Goal: Task Accomplishment & Management: Use online tool/utility

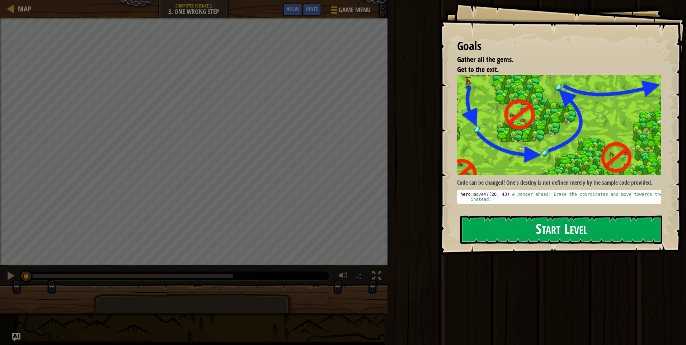
click at [539, 224] on button "Start Level" at bounding box center [561, 229] width 202 height 28
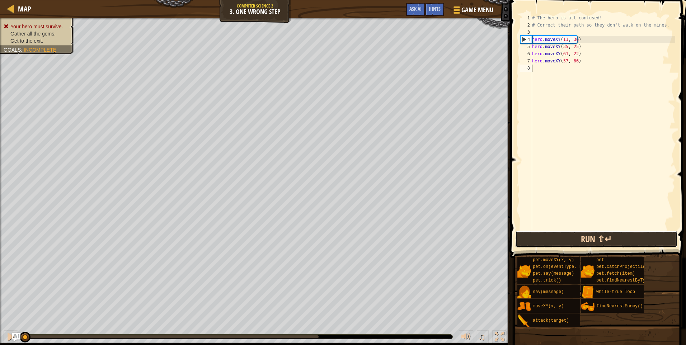
click at [565, 240] on button "Run ⇧↵" at bounding box center [596, 239] width 162 height 16
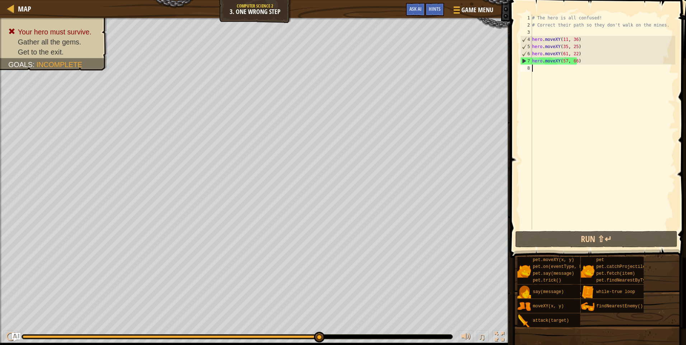
click at [599, 66] on div "# The hero is all confused! # Correct their path so they don't walk on the mine…" at bounding box center [602, 128] width 144 height 229
click at [590, 63] on div "# The hero is all confused! # Correct their path so they don't walk on the mine…" at bounding box center [602, 128] width 144 height 229
type textarea "hero.moveXY(57, 66)"
click at [583, 65] on div "# The hero is all confused! # Correct their path so they don't walk on the mine…" at bounding box center [602, 121] width 144 height 215
click at [585, 69] on div "# The hero is all confused! # Correct their path so they don't walk on the mine…" at bounding box center [602, 128] width 144 height 229
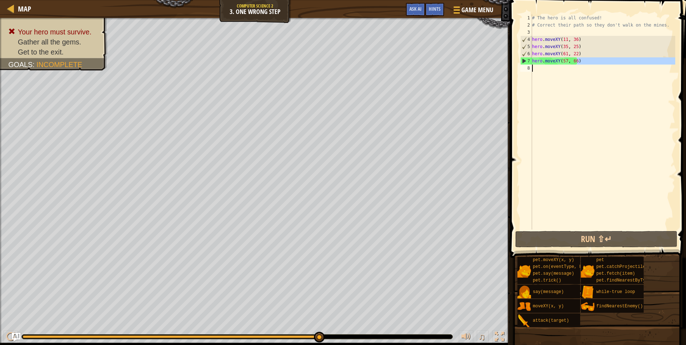
click at [564, 62] on div "# The hero is all confused! # Correct their path so they don't walk on the mine…" at bounding box center [602, 128] width 144 height 229
click at [561, 60] on div "# The hero is all confused! # Correct their path so they don't walk on the mine…" at bounding box center [602, 128] width 144 height 229
click at [563, 60] on div "# The hero is all confused! # Correct their path so they don't walk on the mine…" at bounding box center [602, 121] width 144 height 215
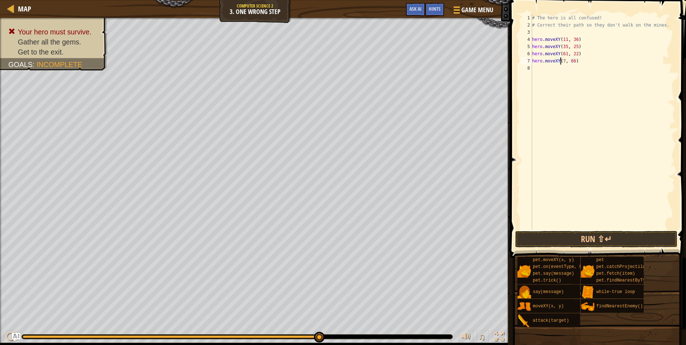
scroll to position [3, 3]
click at [574, 60] on div "# The hero is all confused! # Correct their path so they don't walk on the mine…" at bounding box center [602, 128] width 144 height 229
type textarea "hero.moveXY(77, 58)"
drag, startPoint x: 570, startPoint y: 238, endPoint x: 564, endPoint y: 238, distance: 5.7
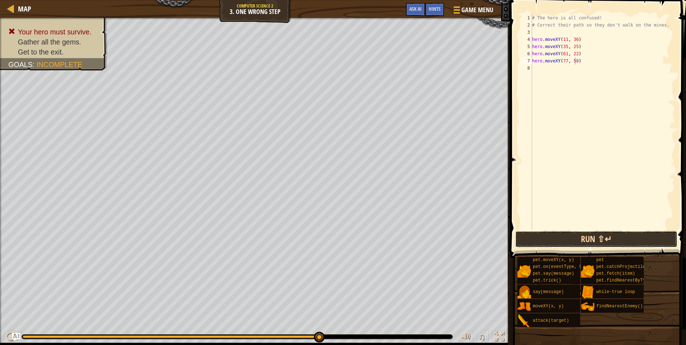
click at [567, 243] on button "Run ⇧↵" at bounding box center [596, 239] width 162 height 16
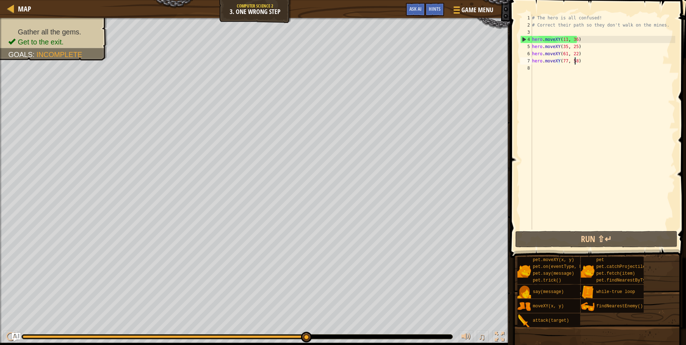
click at [569, 72] on div "# The hero is all confused! # Correct their path so they don't walk on the mine…" at bounding box center [602, 128] width 144 height 229
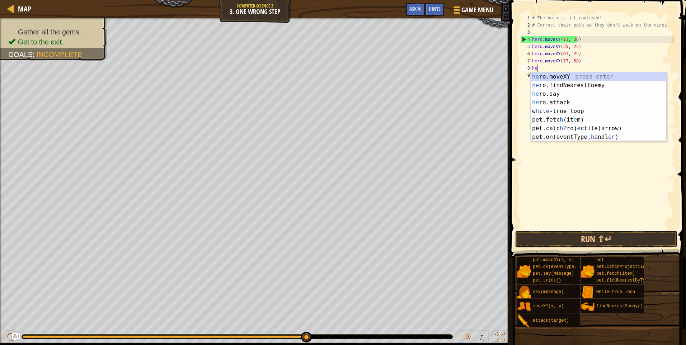
scroll to position [3, 0]
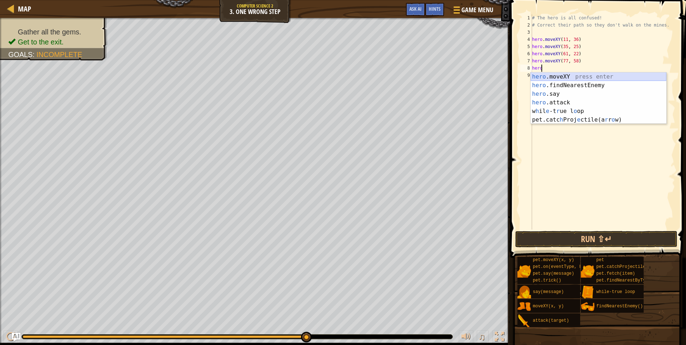
click at [566, 77] on div "hero .moveXY press enter hero .findNearestEnemy press enter hero .say press ent…" at bounding box center [598, 106] width 136 height 69
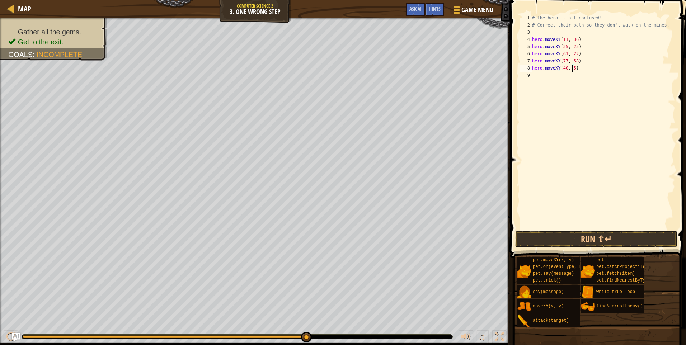
scroll to position [3, 3]
type textarea "hero.moveXY(40, 56)"
click at [606, 243] on button "Run ⇧↵" at bounding box center [596, 239] width 162 height 16
click at [609, 236] on button "Run ⇧↵" at bounding box center [596, 239] width 162 height 16
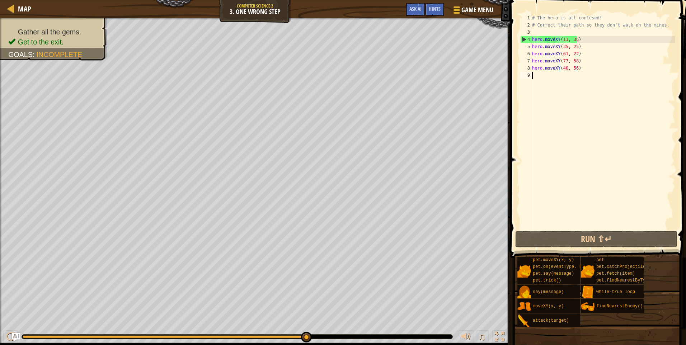
click at [572, 73] on div "# The hero is all confused! # Correct their path so they don't walk on the mine…" at bounding box center [602, 128] width 144 height 229
drag, startPoint x: 594, startPoint y: 35, endPoint x: 530, endPoint y: 42, distance: 64.1
click at [530, 42] on div "1 2 3 4 5 6 7 8 9 # The hero is all confused! # Correct their path so they don'…" at bounding box center [596, 121] width 156 height 215
type textarea "hero.moveXY(11, 36)"
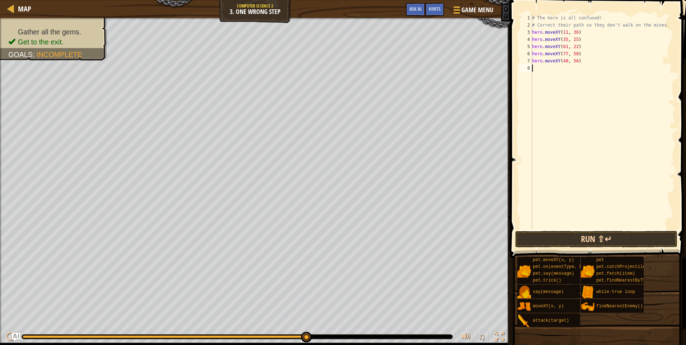
drag, startPoint x: 604, startPoint y: 229, endPoint x: 602, endPoint y: 233, distance: 5.0
click at [603, 231] on div "hero.moveXY(11, 36) 1 2 3 4 5 6 7 8 # The hero is all confused! # Correct their…" at bounding box center [597, 143] width 178 height 279
click at [602, 235] on button "Run ⇧↵" at bounding box center [596, 239] width 162 height 16
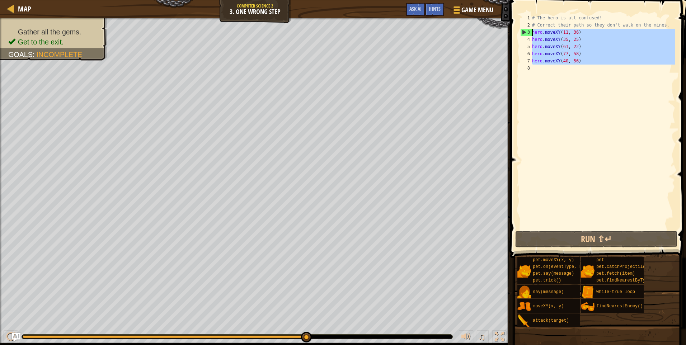
drag, startPoint x: 601, startPoint y: 72, endPoint x: 513, endPoint y: 22, distance: 101.0
click at [509, 27] on div "1 2 3 4 5 6 7 8 # The hero is all confused! # Correct their path so they don't …" at bounding box center [597, 143] width 178 height 279
type textarea "# Correct their path so they don't walk on the mines. hero.moveXY(11, 36)"
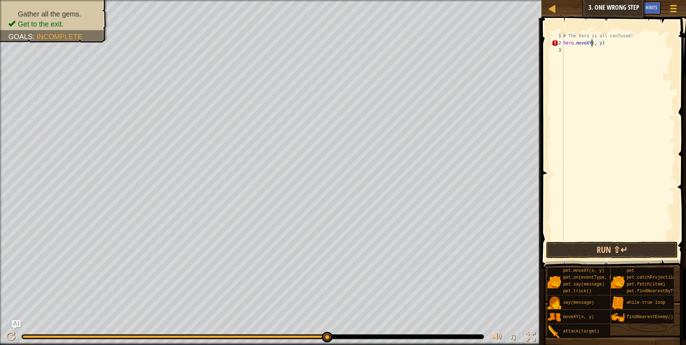
scroll to position [3, 3]
click at [596, 44] on div "# The hero is all confused! hero . moveXY ( 39 , )" at bounding box center [617, 143] width 113 height 222
type textarea "hero.moveXY(40, 56)"
click at [648, 254] on button "Run ⇧↵" at bounding box center [612, 250] width 132 height 16
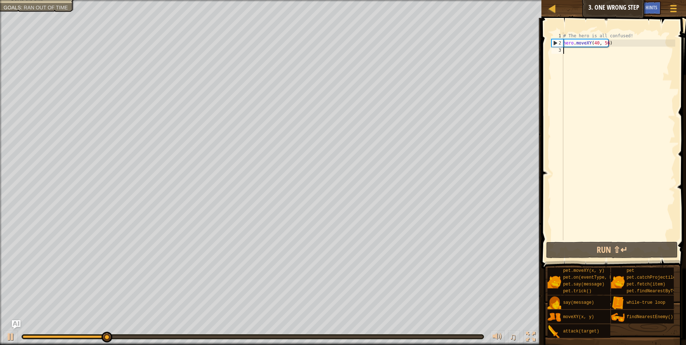
drag, startPoint x: 626, startPoint y: 48, endPoint x: 558, endPoint y: 48, distance: 68.5
click at [558, 48] on div "hero.moveXY(40, 56) 1 2 3 # The hero is all confused! hero . moveXY ( 40 , 56 )…" at bounding box center [612, 136] width 125 height 208
click at [579, 54] on div "# The hero is all confused! hero . moveXY ( 40 , 56 )" at bounding box center [617, 143] width 113 height 222
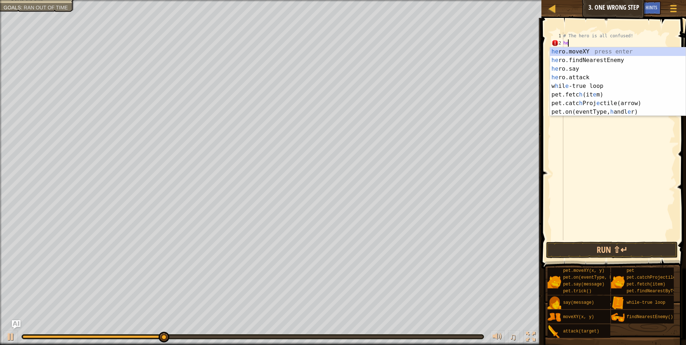
type textarea "h"
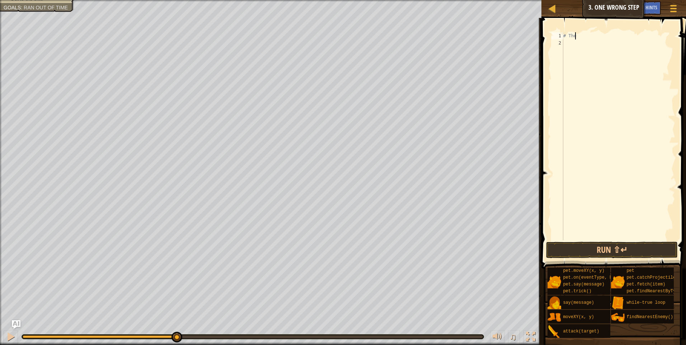
scroll to position [3, 0]
type textarea "#"
type textarea "j"
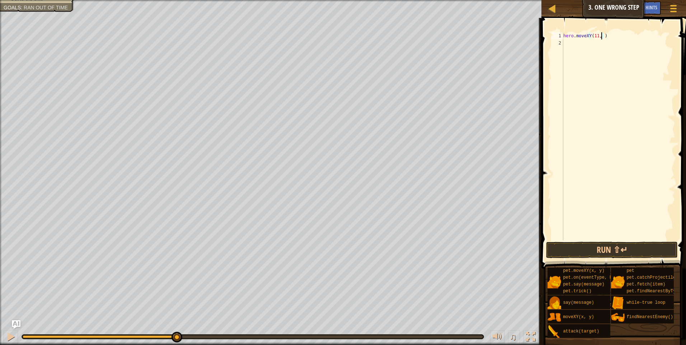
type textarea "hero.moveXY(11, 35)"
click at [582, 43] on div "hero . moveXY ( 11 , 35 )" at bounding box center [617, 143] width 113 height 222
type textarea "y"
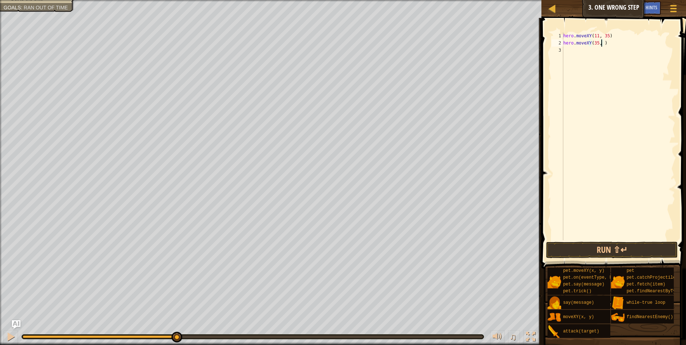
type textarea "hero.moveXY(35, 25)"
click at [574, 42] on div "hero . moveXY ( 11 , 35 ) hero . moveXY ( 35 , 25 )" at bounding box center [617, 143] width 113 height 222
click at [573, 46] on div "hero . moveXY ( 11 , 35 ) hero . moveXY ( 35 , 25 )" at bounding box center [617, 143] width 113 height 222
click at [570, 50] on div "hero . moveXY ( 11 , 35 ) hero . moveXY ( 35 , 25 )" at bounding box center [617, 143] width 113 height 222
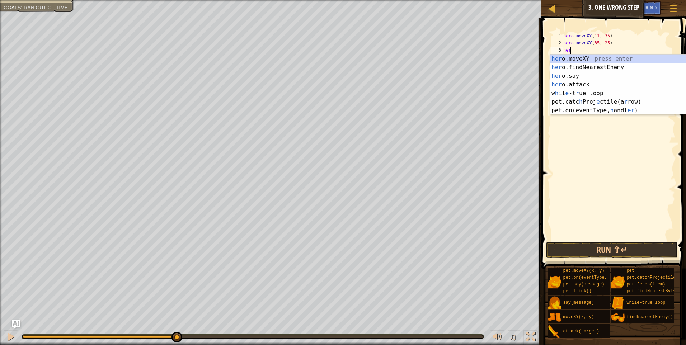
scroll to position [3, 0]
click at [565, 56] on div "her o.moveXY press enter her o.findNearestEnemy press enter her o.say press ent…" at bounding box center [618, 92] width 136 height 77
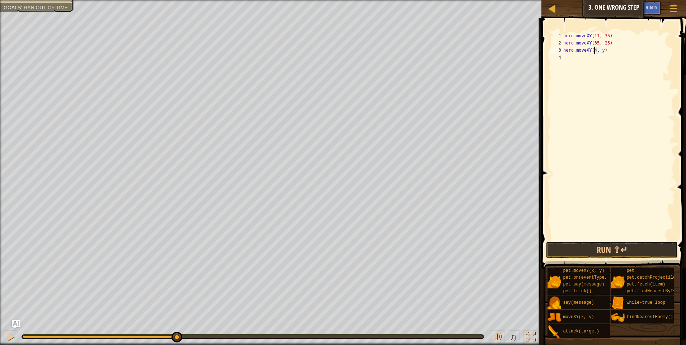
scroll to position [3, 3]
type textarea "hero.moveXY(40, 56)"
type textarea "h"
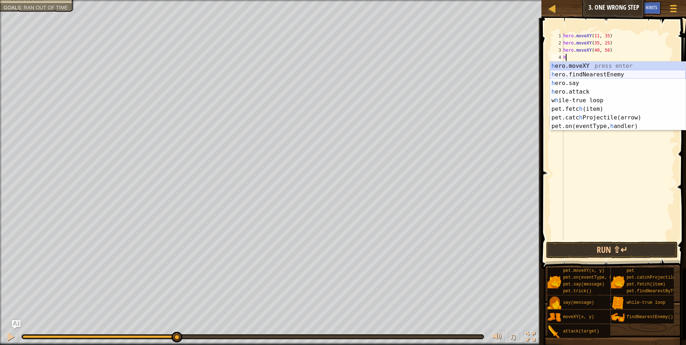
click at [615, 75] on div "h ero.moveXY press enter h ero.findNearestEnemy press enter h ero.say press ent…" at bounding box center [618, 105] width 136 height 86
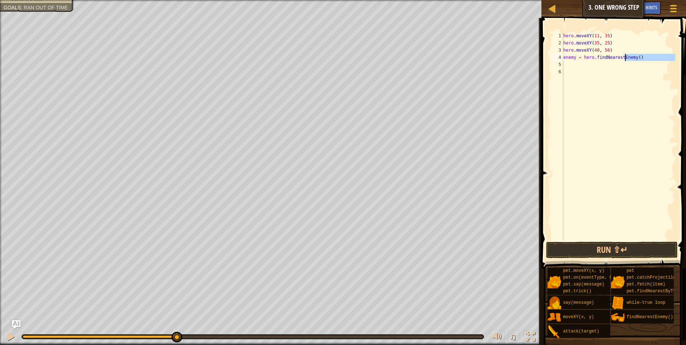
drag, startPoint x: 643, startPoint y: 62, endPoint x: 591, endPoint y: 66, distance: 51.8
click at [592, 66] on div "hero . moveXY ( 11 , 35 ) hero . moveXY ( 35 , 25 ) hero . moveXY ( 40 , 56 ) e…" at bounding box center [617, 143] width 113 height 222
drag, startPoint x: 645, startPoint y: 62, endPoint x: 627, endPoint y: 59, distance: 18.5
click at [624, 61] on div "hero . moveXY ( 11 , 35 ) hero . moveXY ( 35 , 25 ) hero . moveXY ( 40 , 56 ) e…" at bounding box center [617, 143] width 113 height 222
click at [639, 58] on div "hero . moveXY ( 11 , 35 ) hero . moveXY ( 35 , 25 ) hero . moveXY ( 40 , 56 ) e…" at bounding box center [617, 143] width 113 height 222
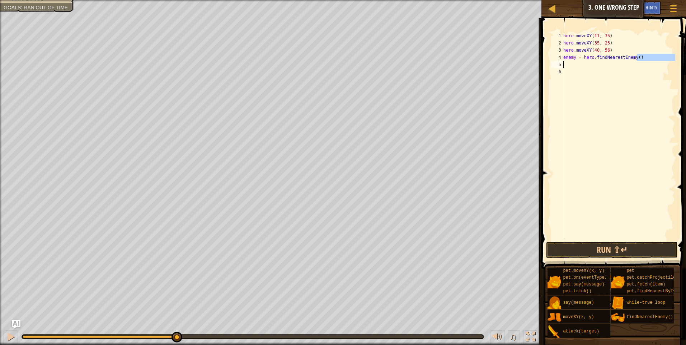
drag, startPoint x: 638, startPoint y: 58, endPoint x: 587, endPoint y: 62, distance: 51.1
click at [587, 62] on div "hero . moveXY ( 11 , 35 ) hero . moveXY ( 35 , 25 ) hero . moveXY ( 40 , 56 ) e…" at bounding box center [617, 143] width 113 height 222
click at [582, 57] on div "hero . moveXY ( 11 , 35 ) hero . moveXY ( 35 , 25 ) hero . moveXY ( 40 , 56 ) e…" at bounding box center [617, 143] width 113 height 222
click at [643, 58] on div "hero . moveXY ( 11 , 35 ) hero . moveXY ( 35 , 25 ) hero . moveXY ( 40 , 56 ) e…" at bounding box center [617, 143] width 113 height 222
type textarea "e"
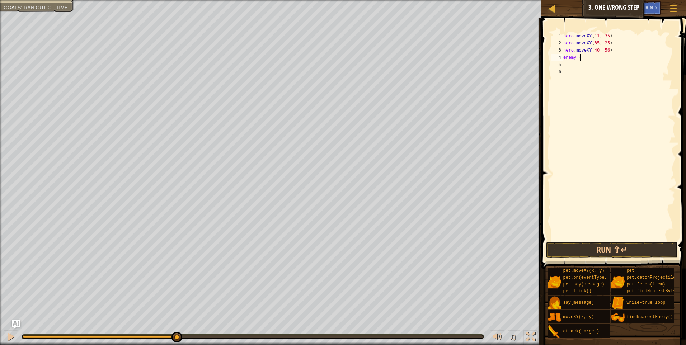
type textarea "hero.moveXY(40, 56)"
click at [603, 57] on div "hero . moveXY ( 11 , 35 ) hero . moveXY ( 35 , 25 ) hero . moveXY ( 40 , 56 ) h…" at bounding box center [617, 143] width 113 height 222
type textarea "hero.moveXY(77, 58)"
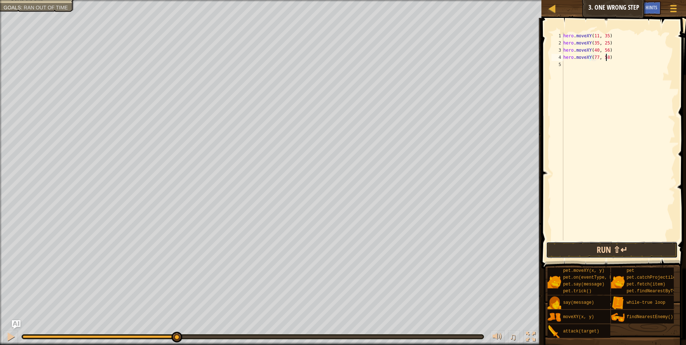
click at [596, 251] on button "Run ⇧↵" at bounding box center [612, 250] width 132 height 16
click at [596, 251] on button "Running" at bounding box center [612, 250] width 132 height 16
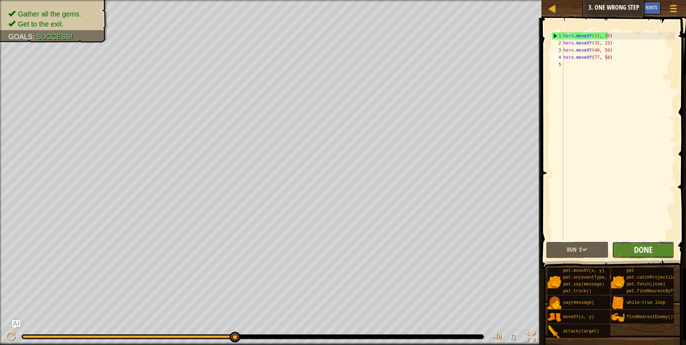
click at [642, 245] on span "Done" at bounding box center [643, 249] width 19 height 11
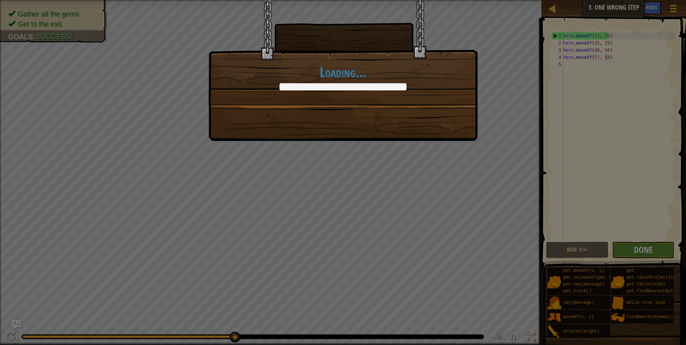
click at [640, 1] on body "Map Computer Science 2 3. One Wrong Step Game Menu Done Hints Ask AI 1 הההההההה…" at bounding box center [343, 0] width 686 height 1
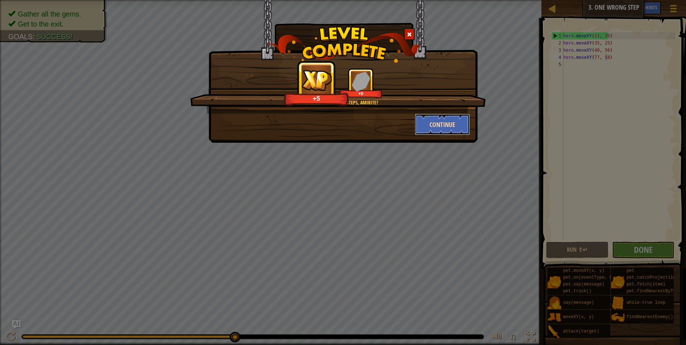
click at [425, 123] on button "Continue" at bounding box center [442, 125] width 56 height 22
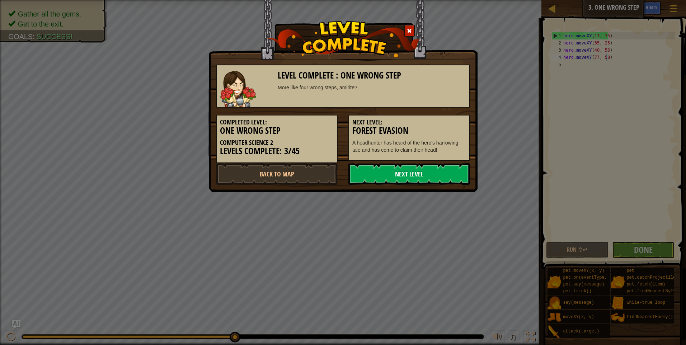
click at [407, 166] on link "Next Level" at bounding box center [409, 174] width 122 height 22
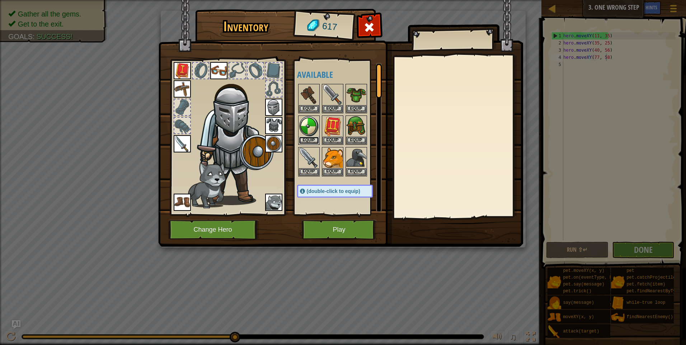
click at [310, 139] on button "Equip" at bounding box center [309, 141] width 20 height 8
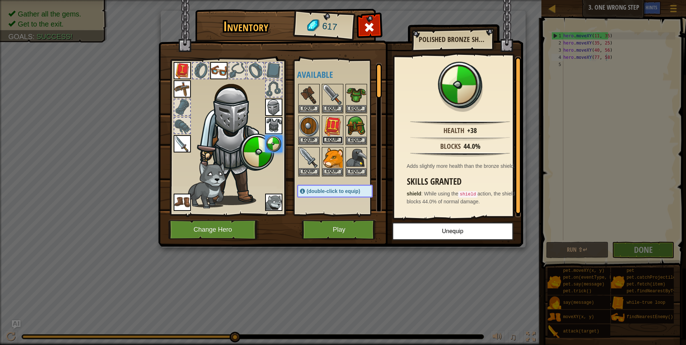
click at [333, 139] on button "Equip" at bounding box center [332, 140] width 20 height 8
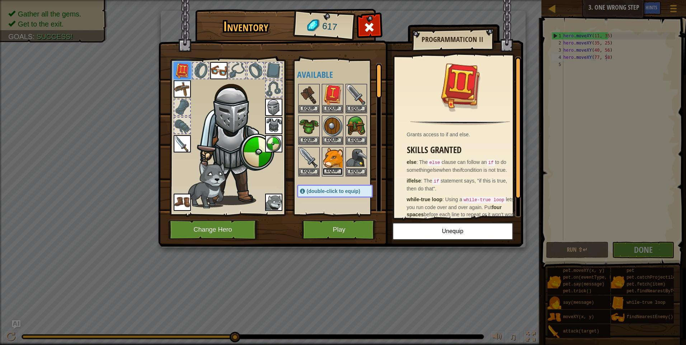
click at [337, 168] on button "Equip" at bounding box center [332, 172] width 20 height 8
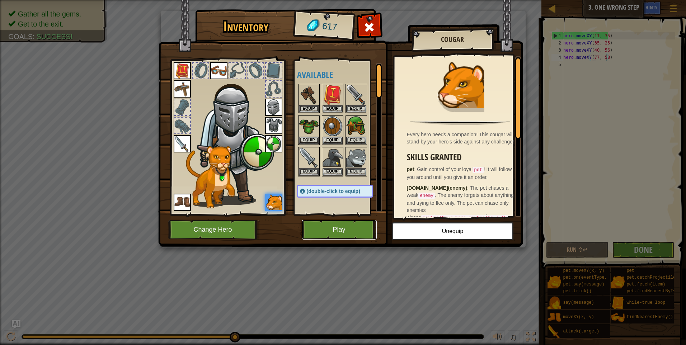
click at [343, 236] on button "Play" at bounding box center [339, 230] width 75 height 20
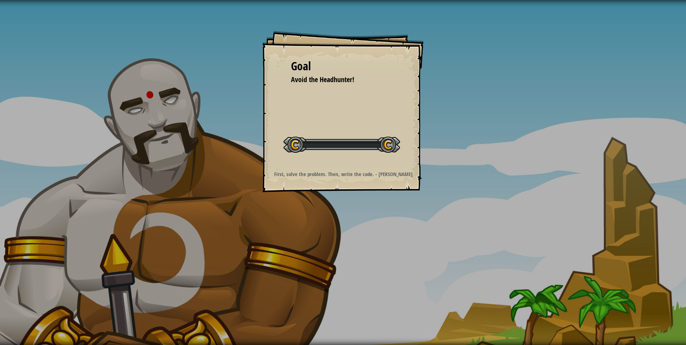
click at [343, 236] on div "Goal Avoid the Headhunter! Start Level Error loading from server. Try refreshin…" at bounding box center [343, 172] width 686 height 345
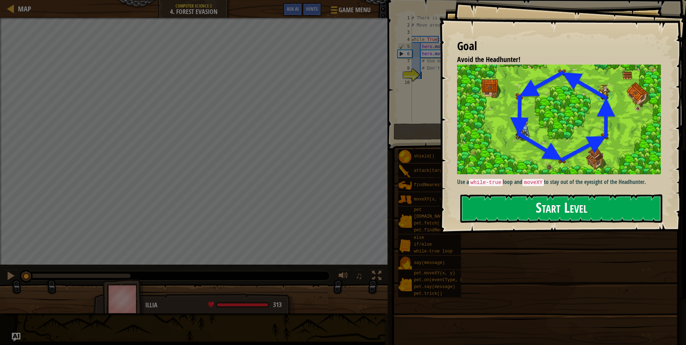
drag, startPoint x: 510, startPoint y: 201, endPoint x: 501, endPoint y: 210, distance: 12.4
click at [508, 202] on button "Start Level" at bounding box center [561, 208] width 202 height 28
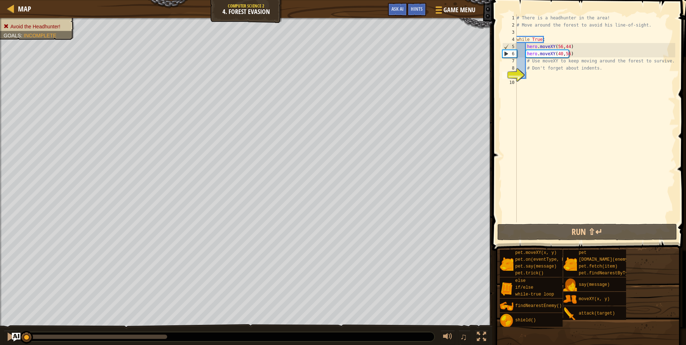
click at [630, 223] on span at bounding box center [589, 115] width 199 height 272
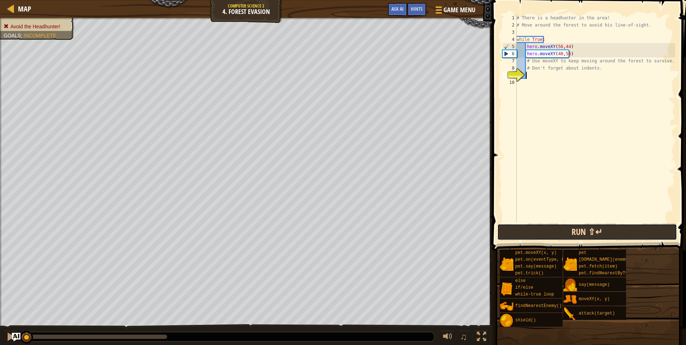
click at [629, 225] on button "Run ⇧↵" at bounding box center [587, 232] width 180 height 16
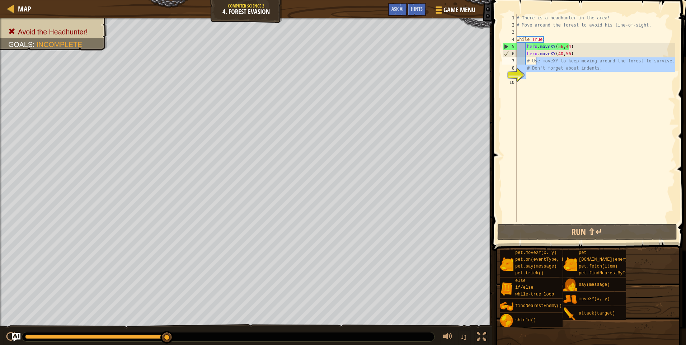
drag, startPoint x: 601, startPoint y: 74, endPoint x: 535, endPoint y: 63, distance: 66.1
click at [535, 63] on div "# There is a headhunter in the area! # Move around the forest to avoid his line…" at bounding box center [595, 125] width 160 height 222
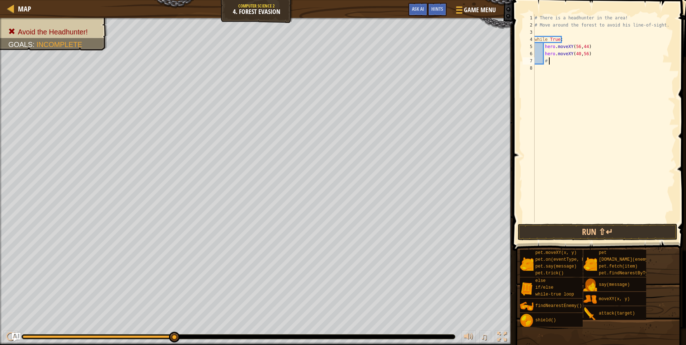
type textarea "#"
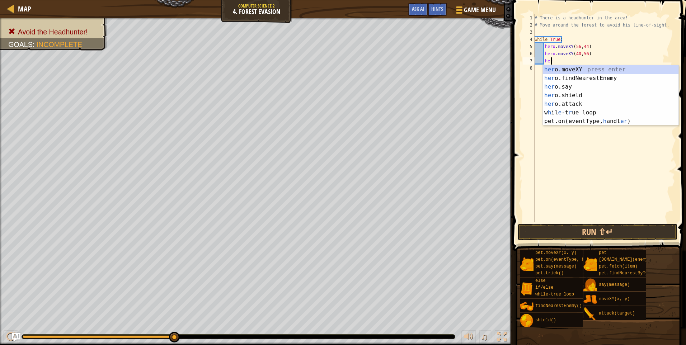
scroll to position [3, 1]
click at [551, 72] on div "her o.moveXY press enter her o.findNearestEnemy press enter her o.say press ent…" at bounding box center [610, 103] width 136 height 77
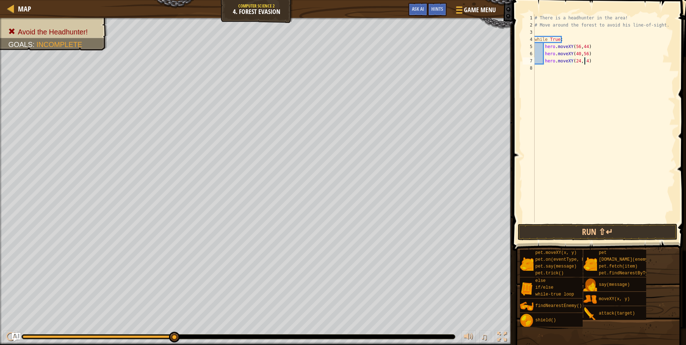
scroll to position [3, 4]
type textarea "hero.moveXY(24, 44)"
click at [574, 230] on button "Run ⇧↵" at bounding box center [597, 232] width 160 height 16
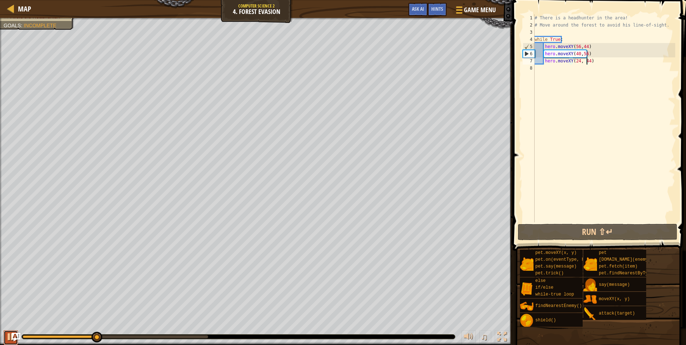
click at [6, 334] on button at bounding box center [11, 337] width 14 height 15
click at [547, 74] on div "# There is a headhunter in the area! # Move around the forest to avoid his line…" at bounding box center [604, 125] width 142 height 222
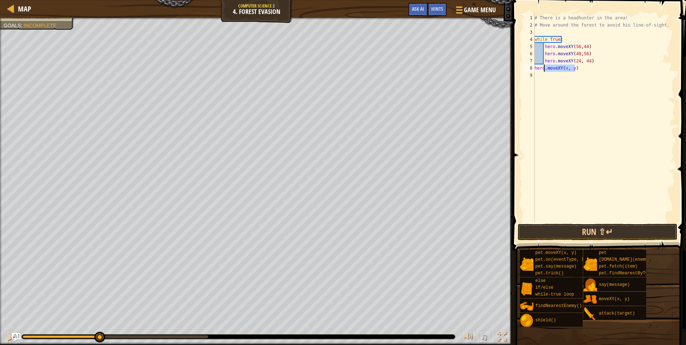
drag, startPoint x: 582, startPoint y: 67, endPoint x: 543, endPoint y: 66, distance: 38.4
click at [543, 66] on div "# There is a headhunter in the area! # Move around the forest to avoid his line…" at bounding box center [604, 125] width 142 height 222
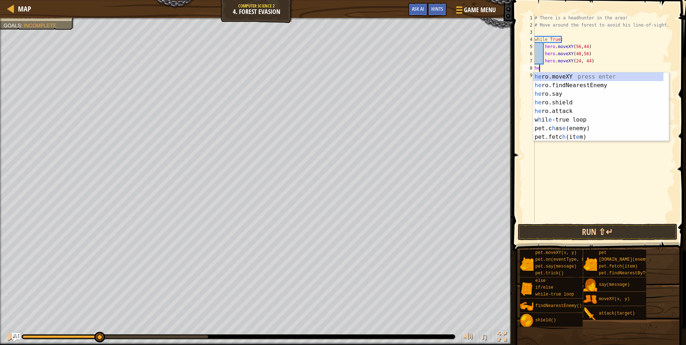
type textarea "h"
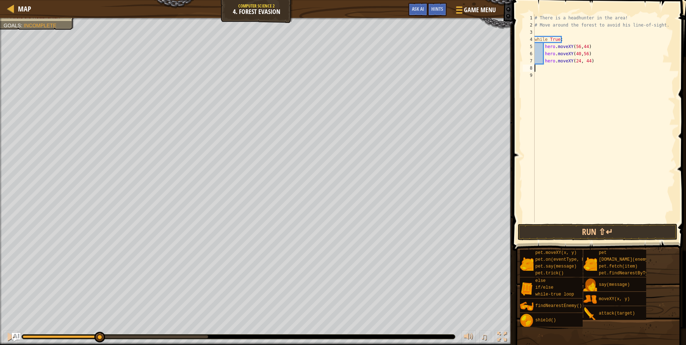
click at [588, 61] on div "# There is a headhunter in the area! # Move around the forest to avoid his line…" at bounding box center [604, 125] width 142 height 222
type textarea "hero.moveXY(24, 44)"
click at [542, 62] on div "# There is a headhunter in the area! # Move around the forest to avoid his line…" at bounding box center [604, 125] width 142 height 222
click at [541, 65] on div "# There is a headhunter in the area! # Move around the forest to avoid his line…" at bounding box center [604, 125] width 142 height 222
click at [593, 62] on div "# There is a headhunter in the area! # Move around the forest to avoid his line…" at bounding box center [604, 125] width 142 height 222
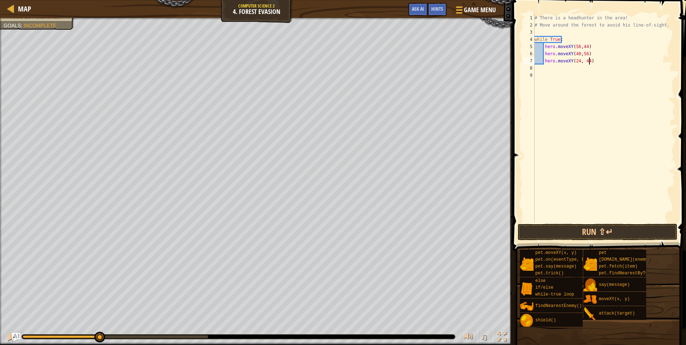
type textarea "hero.moveXY(24, 44)"
type textarea "hero.moveXY(24, 24)"
click at [561, 230] on button "Run ⇧↵" at bounding box center [597, 232] width 160 height 16
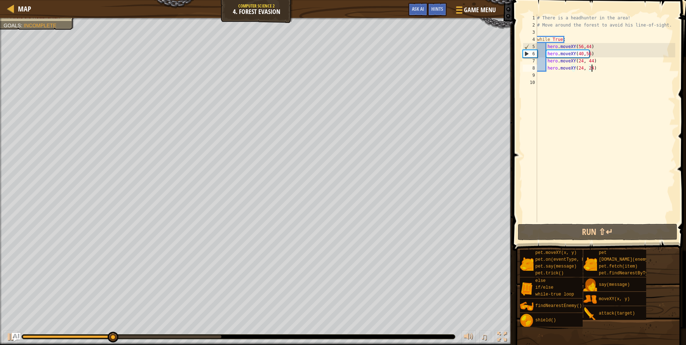
click at [596, 65] on div "# There is a headhunter in the area! # Move around the forest to avoid his line…" at bounding box center [605, 125] width 140 height 222
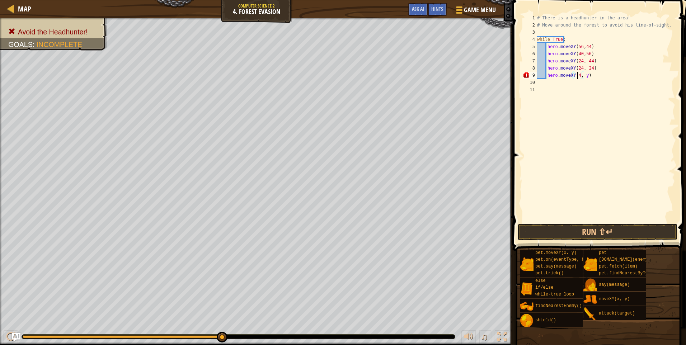
scroll to position [3, 4]
type textarea "hero.moveXY(40, 12)"
click at [601, 73] on div "# There is a headhunter in the area! # Move around the forest to avoid his line…" at bounding box center [605, 125] width 140 height 222
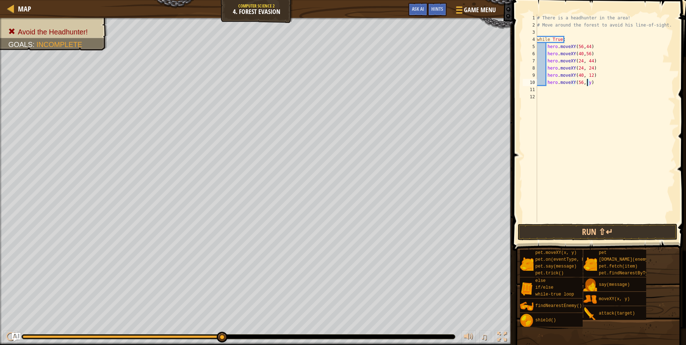
click at [585, 86] on div "# There is a headhunter in the area! # Move around the forest to avoid his line…" at bounding box center [605, 125] width 140 height 222
click at [587, 80] on div "# There is a headhunter in the area! # Move around the forest to avoid his line…" at bounding box center [604, 118] width 139 height 208
click at [587, 83] on div "# There is a headhunter in the area! # Move around the forest to avoid his line…" at bounding box center [605, 125] width 140 height 222
type textarea "hero.moveXY(56, 24)"
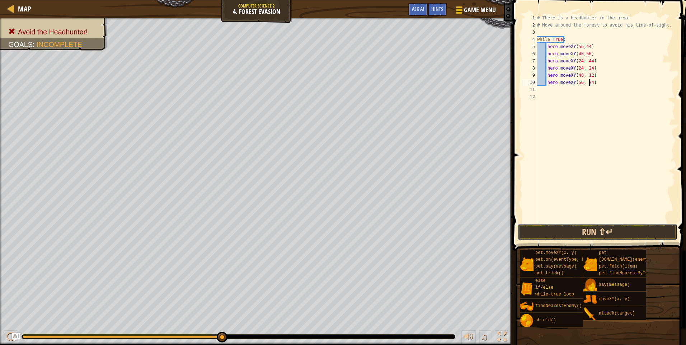
click at [570, 232] on button "Run ⇧↵" at bounding box center [597, 232] width 160 height 16
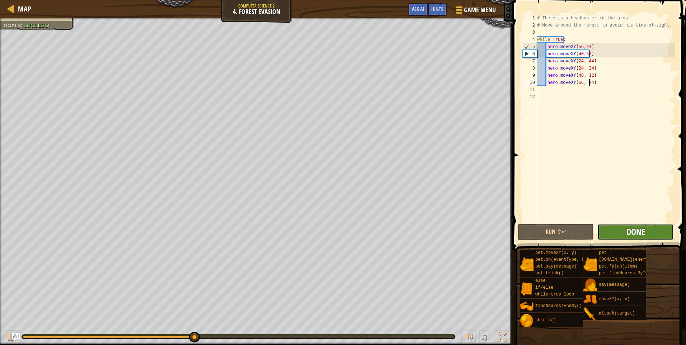
click at [635, 231] on span "Done" at bounding box center [635, 231] width 19 height 11
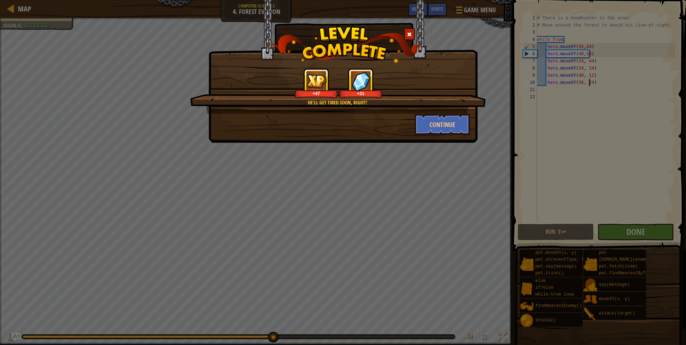
click at [442, 140] on div "He'll get tired soon, right? +47 +31 Continue" at bounding box center [342, 71] width 269 height 143
click at [436, 128] on button "Continue" at bounding box center [442, 125] width 56 height 22
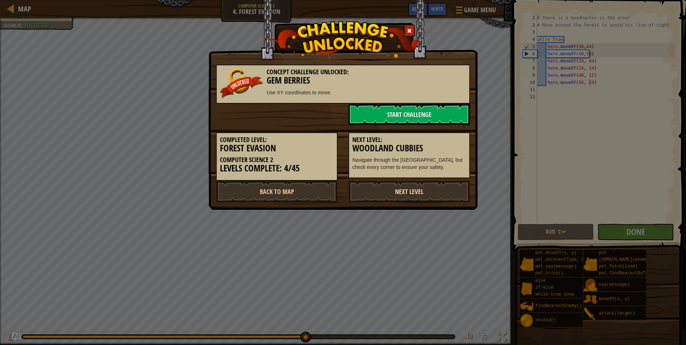
click at [388, 194] on link "Next Level" at bounding box center [409, 192] width 122 height 22
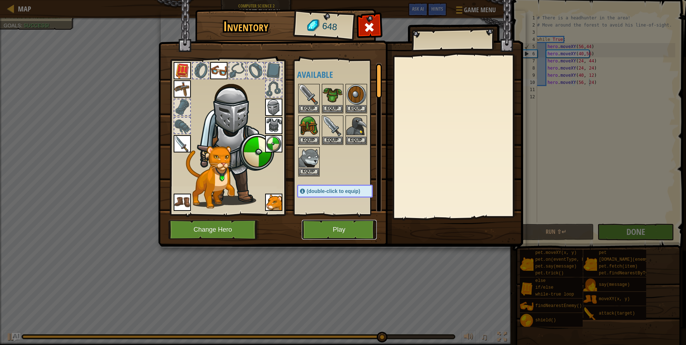
click at [327, 230] on button "Play" at bounding box center [339, 230] width 75 height 20
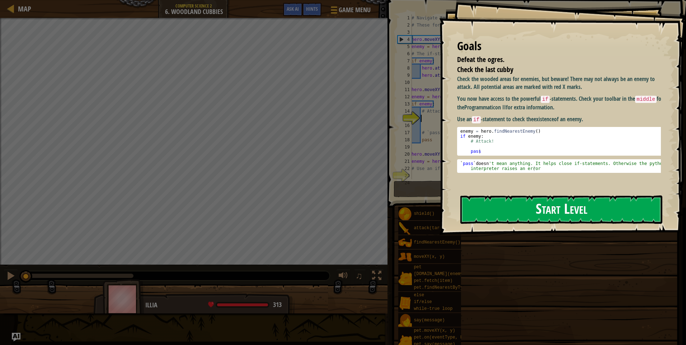
click at [490, 199] on button "Start Level" at bounding box center [561, 209] width 202 height 28
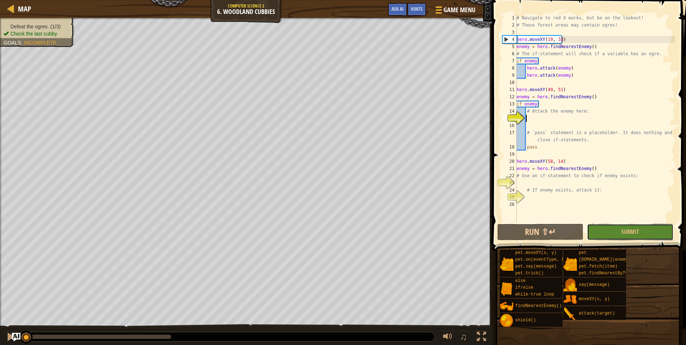
click at [630, 222] on div "1 2 3 4 5 6 7 8 9 10 11 12 13 14 15 16 17 18 19 20 21 22 23 24 25 26 # Navigate…" at bounding box center [588, 140] width 196 height 272
click at [616, 217] on div "# Navigate to red X marks, but be on the lookout! # These forest areas may cont…" at bounding box center [595, 125] width 160 height 222
click at [613, 227] on button "Submit" at bounding box center [630, 232] width 86 height 16
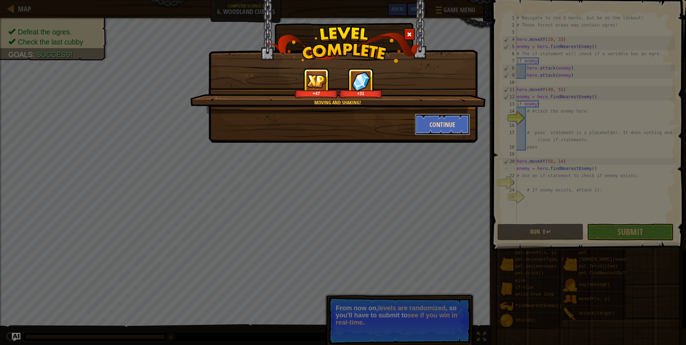
click at [445, 127] on button "Continue" at bounding box center [442, 125] width 56 height 22
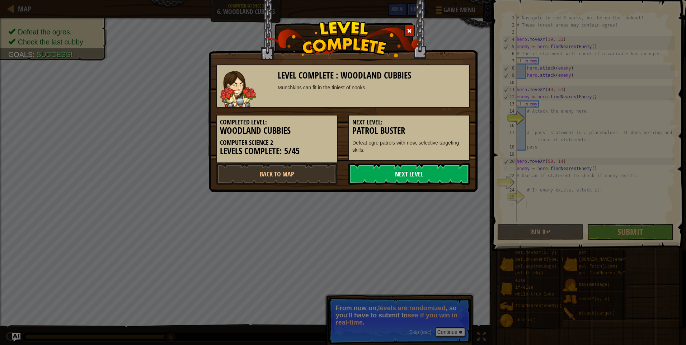
click at [435, 172] on link "Next Level" at bounding box center [409, 174] width 122 height 22
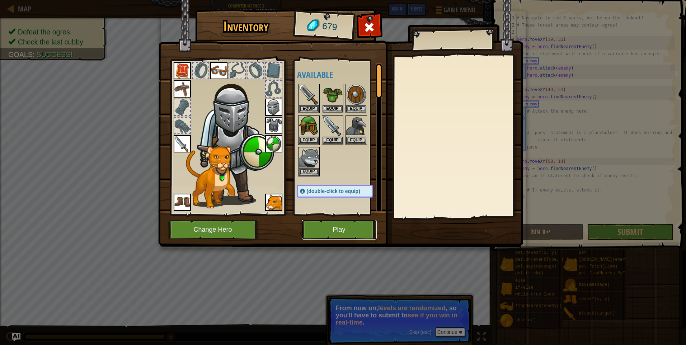
click at [335, 224] on button "Play" at bounding box center [339, 230] width 75 height 20
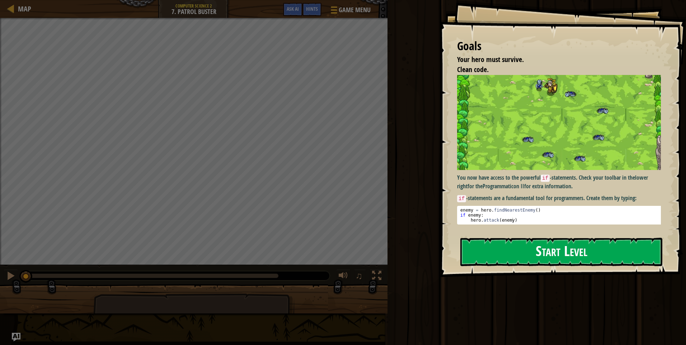
click at [593, 262] on button "Start Level" at bounding box center [561, 252] width 202 height 28
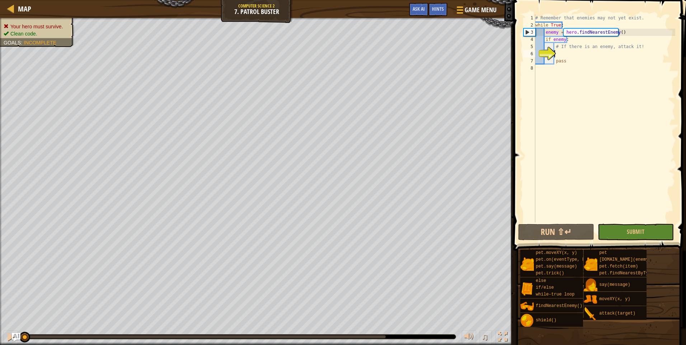
click at [594, 54] on div "# Remember that enemies may not yet exist. while True : enemy = hero . findNear…" at bounding box center [604, 125] width 141 height 222
click at [637, 225] on button "Submit" at bounding box center [635, 232] width 76 height 16
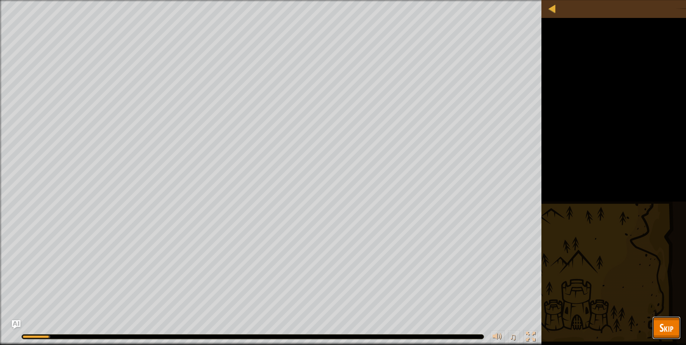
drag, startPoint x: 658, startPoint y: 319, endPoint x: 664, endPoint y: 315, distance: 7.1
click at [658, 319] on button "Skip" at bounding box center [666, 327] width 28 height 23
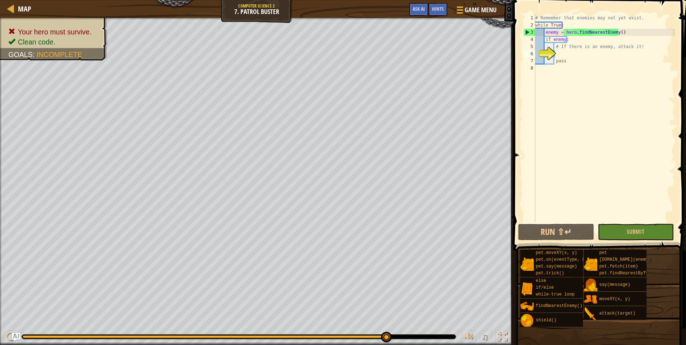
click at [578, 43] on div "# Remember that enemies may not yet exist. while True : enemy = hero . findNear…" at bounding box center [604, 125] width 141 height 222
click at [639, 50] on div "# Remember that enemies may not yet exist. while True : enemy = hero . findNear…" at bounding box center [604, 125] width 141 height 222
click at [622, 57] on div "# Remember that enemies may not yet exist. while True : enemy = hero . findNear…" at bounding box center [604, 125] width 141 height 222
type textarea "pass"
click at [578, 57] on div "# Remember that enemies may not yet exist. while True : enemy = hero . findNear…" at bounding box center [604, 125] width 141 height 222
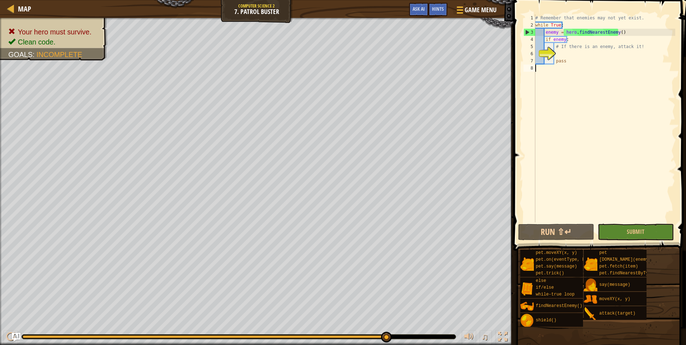
click at [584, 65] on div "# Remember that enemies may not yet exist. while True : enemy = hero . findNear…" at bounding box center [604, 125] width 141 height 222
click at [534, 21] on div "1" at bounding box center [529, 17] width 12 height 7
drag, startPoint x: 527, startPoint y: 16, endPoint x: 532, endPoint y: 13, distance: 5.9
click at [532, 13] on div "# Remember that enemies may not yet exist. 1 2 3 4 5 6 7 8 # Remember that enem…" at bounding box center [598, 140] width 175 height 272
type textarea "# If there is an enemy, attack it!"
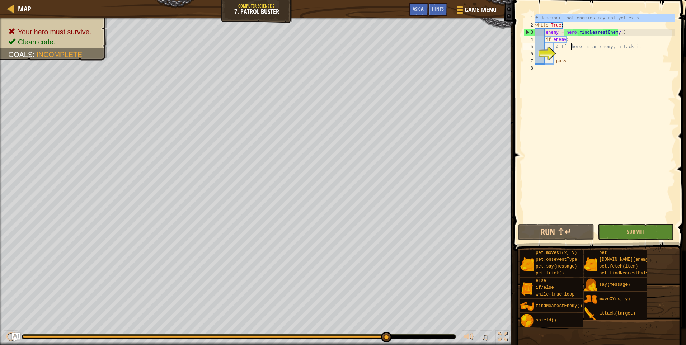
type textarea "pass"
type textarea "pass# Remember that enemies may not yet exist."
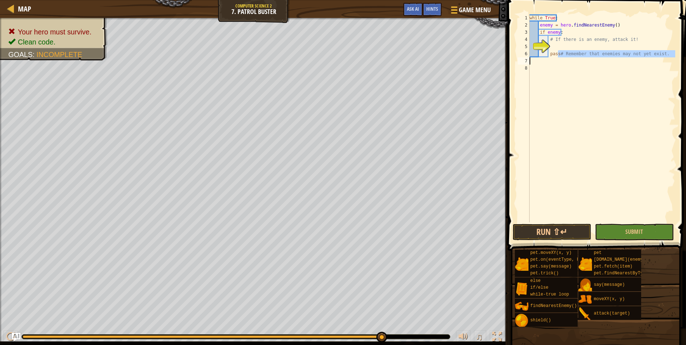
click at [563, 66] on div "while True : enemy = hero . findNearestEnemy ( ) if enemy : # If there is an en…" at bounding box center [601, 125] width 147 height 222
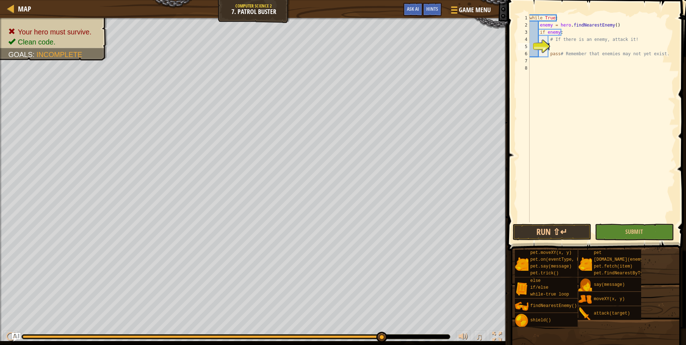
click at [583, 46] on div "while True : enemy = hero . findNearestEnemy ( ) if enemy : # If there is an en…" at bounding box center [601, 125] width 147 height 222
click at [637, 44] on div "while True : enemy = hero . findNearestEnemy ( ) if enemy : # If there is an en…" at bounding box center [601, 125] width 147 height 222
click at [454, 6] on span at bounding box center [453, 6] width 7 height 1
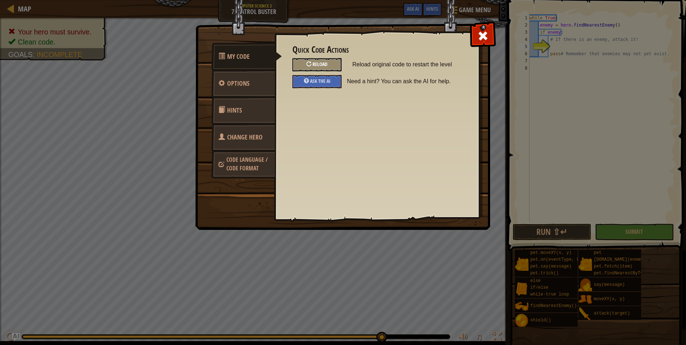
click at [313, 63] on span "Reload" at bounding box center [319, 64] width 15 height 7
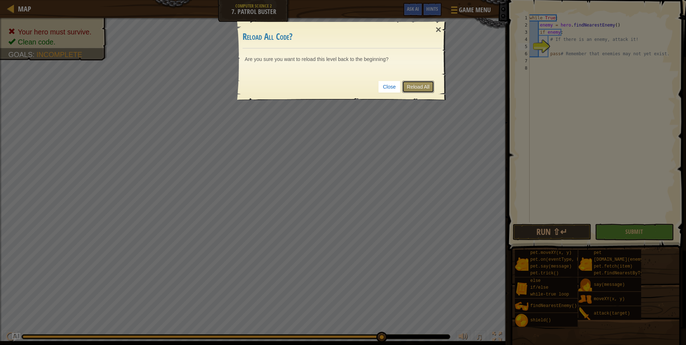
click at [414, 88] on link "Reload All" at bounding box center [418, 87] width 32 height 12
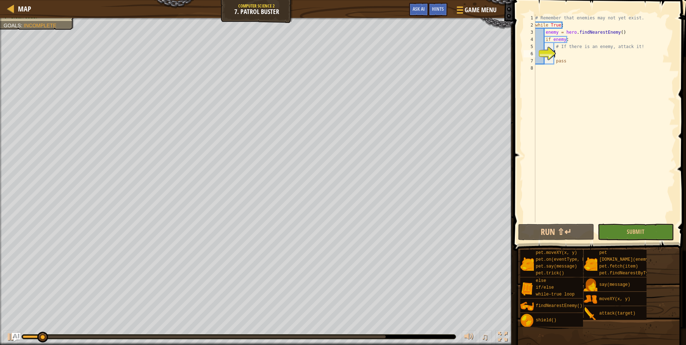
click at [583, 65] on div "# Remember that enemies may not yet exist. while True : enemy = hero . findNear…" at bounding box center [604, 125] width 141 height 222
